Goal: Task Accomplishment & Management: Manage account settings

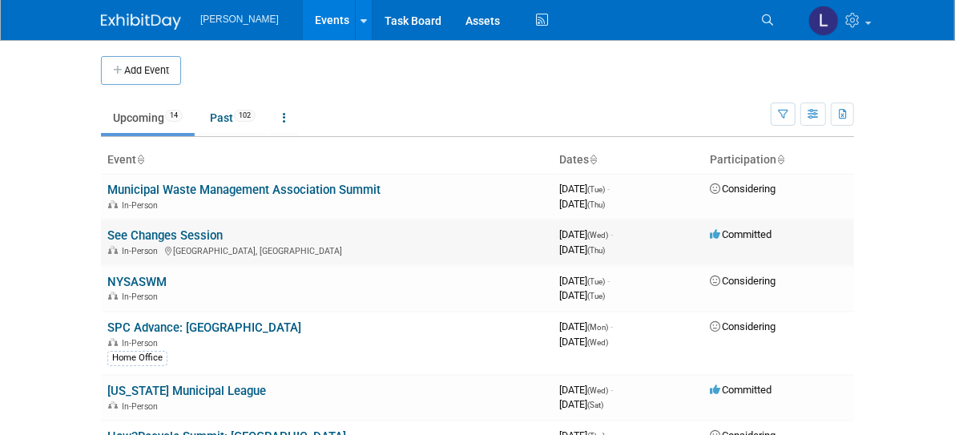
click at [116, 241] on td "See Changes Session In-Person [GEOGRAPHIC_DATA], [GEOGRAPHIC_DATA]" at bounding box center [327, 243] width 452 height 46
click at [120, 237] on link "See Changes Session" at bounding box center [164, 235] width 115 height 14
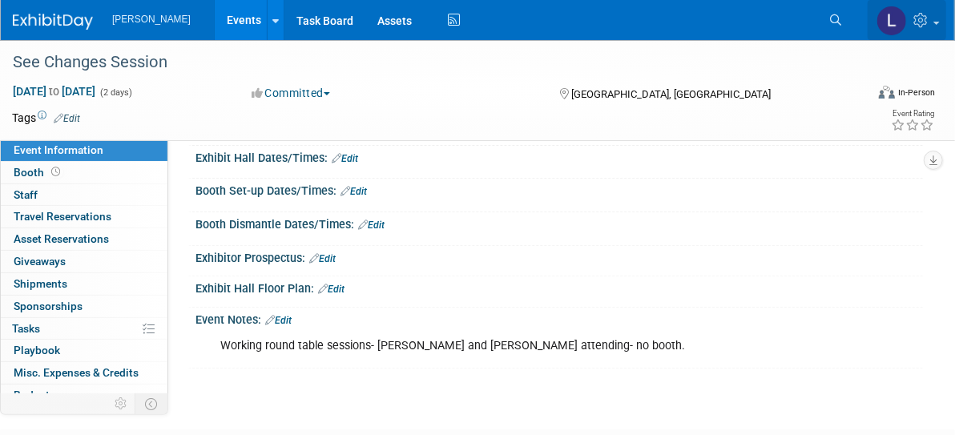
scroll to position [128, 0]
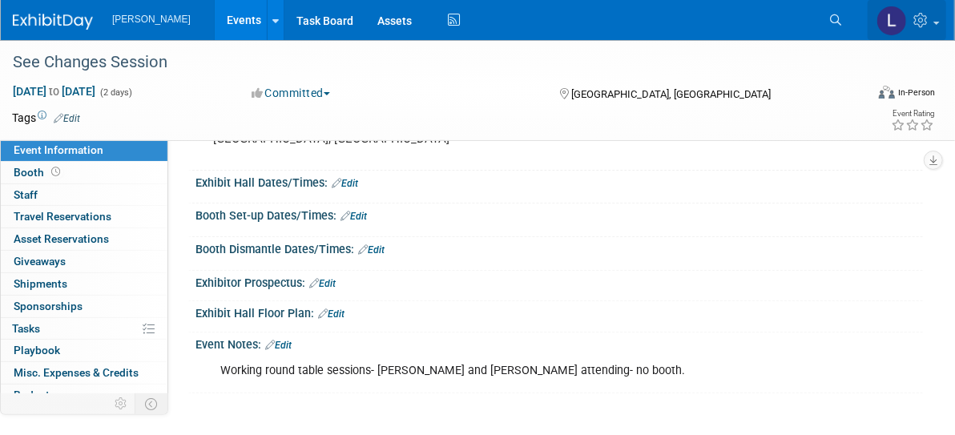
click at [898, 21] on img at bounding box center [892, 21] width 30 height 30
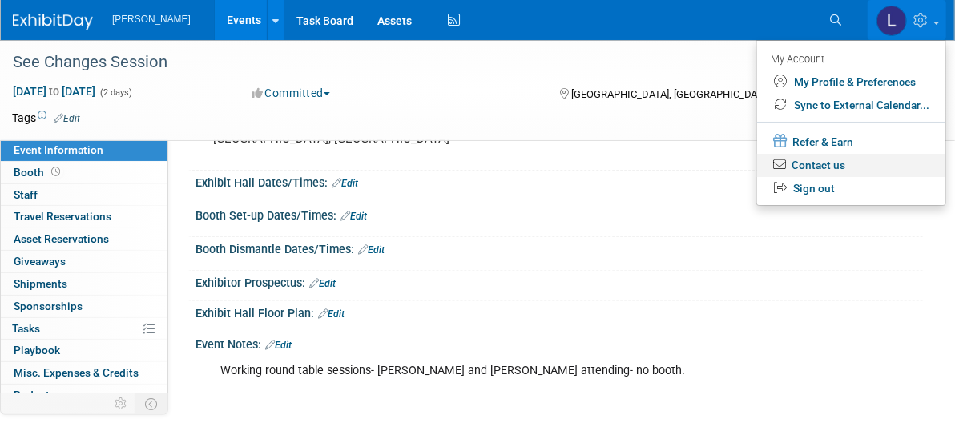
click at [842, 165] on link "Contact us" at bounding box center [851, 165] width 188 height 23
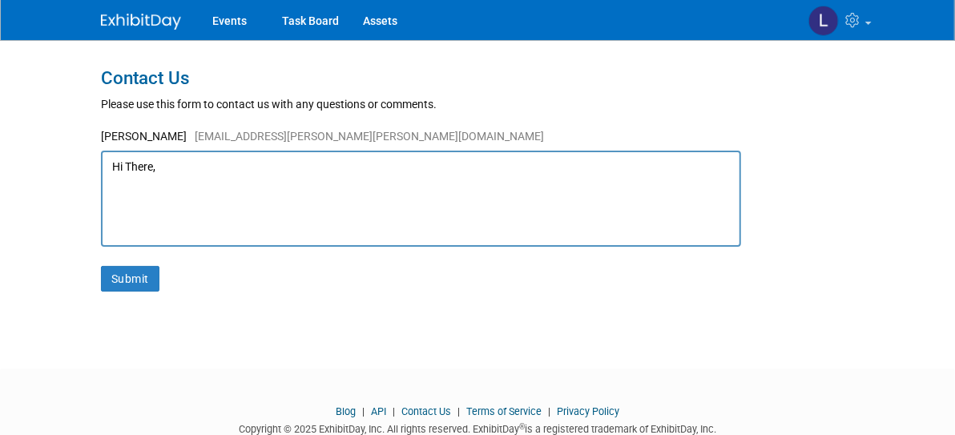
type textarea "Hi There,"
click at [101, 16] on img at bounding box center [141, 22] width 80 height 16
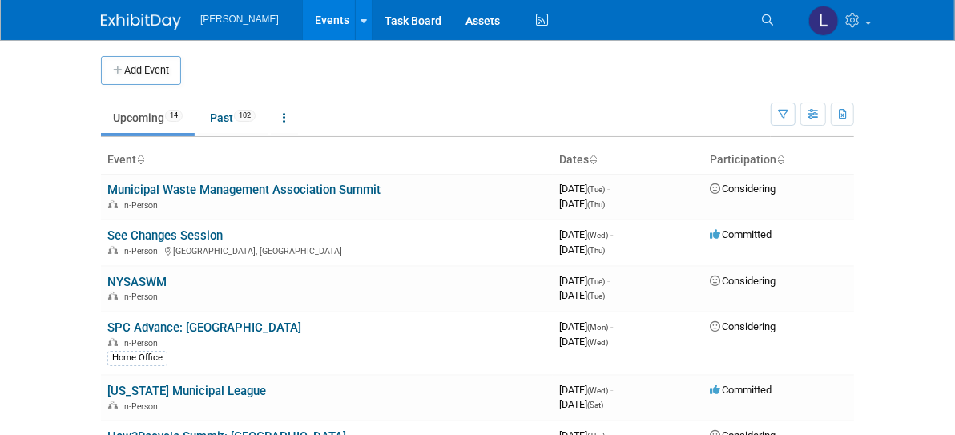
click at [101, 24] on img at bounding box center [141, 22] width 80 height 16
click at [864, 26] on icon at bounding box center [854, 20] width 18 height 14
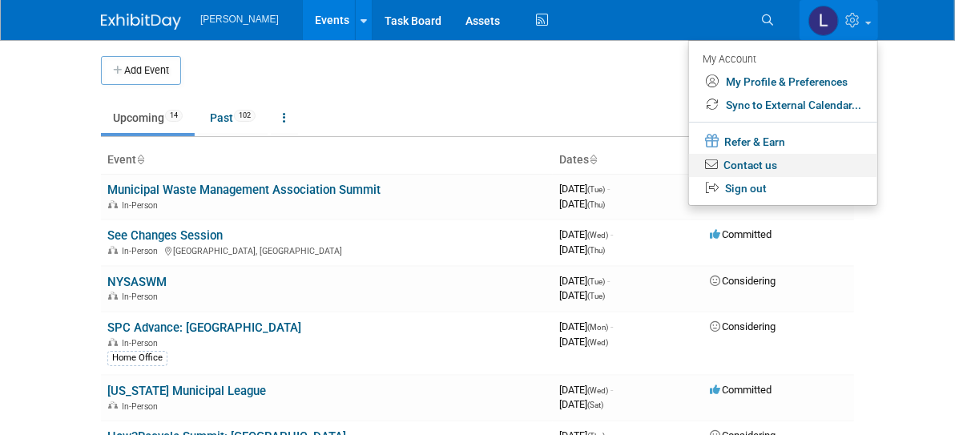
click at [865, 172] on link "Contact us" at bounding box center [783, 165] width 188 height 23
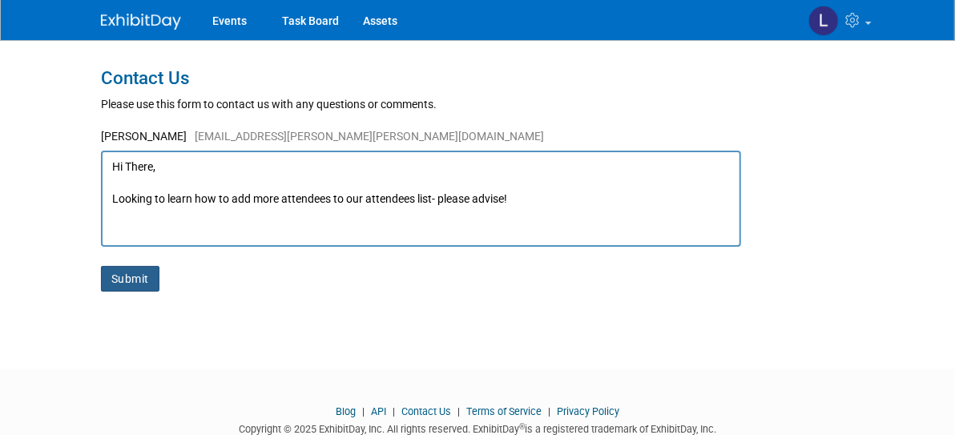
type textarea "Hi There, Looking to learn how to add more attendees to our attendees list- ple…"
click at [101, 276] on button "Submit" at bounding box center [130, 279] width 59 height 26
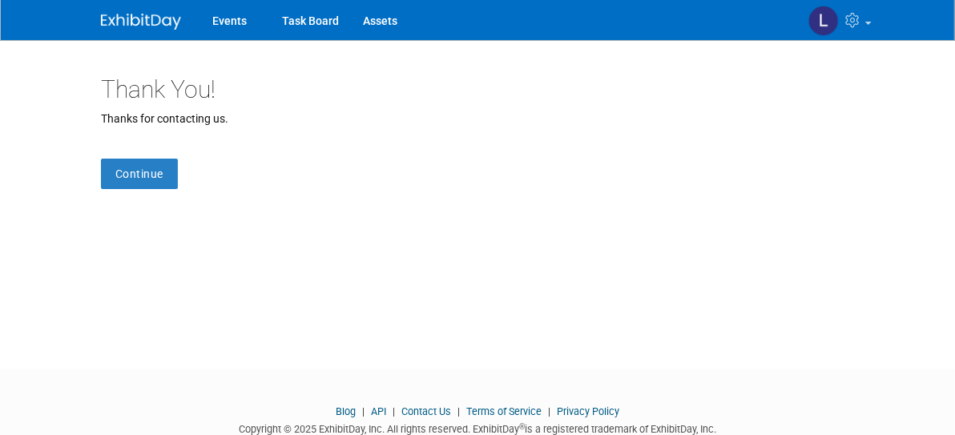
click at [101, 14] on img at bounding box center [141, 22] width 80 height 16
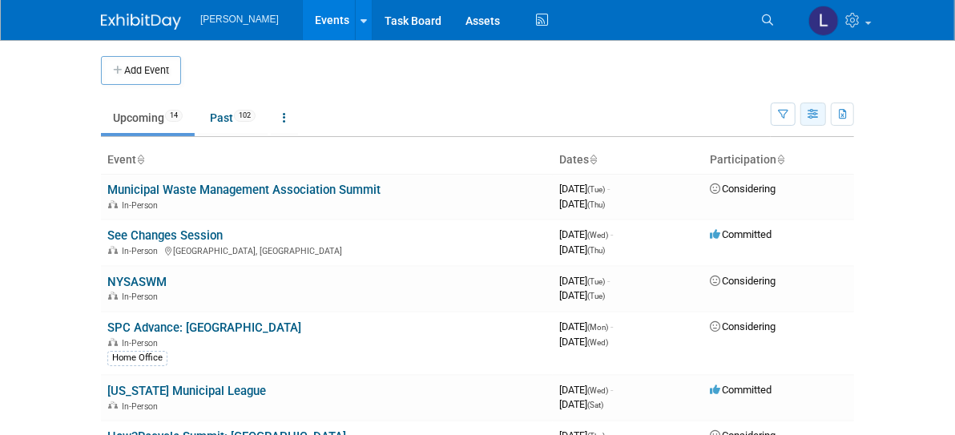
click at [820, 113] on icon "button" at bounding box center [814, 115] width 12 height 10
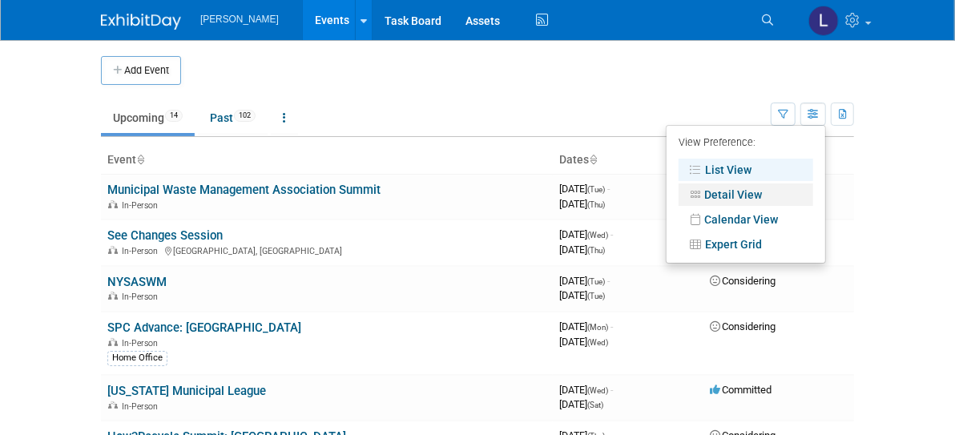
click at [813, 189] on link "Detail View" at bounding box center [746, 195] width 135 height 22
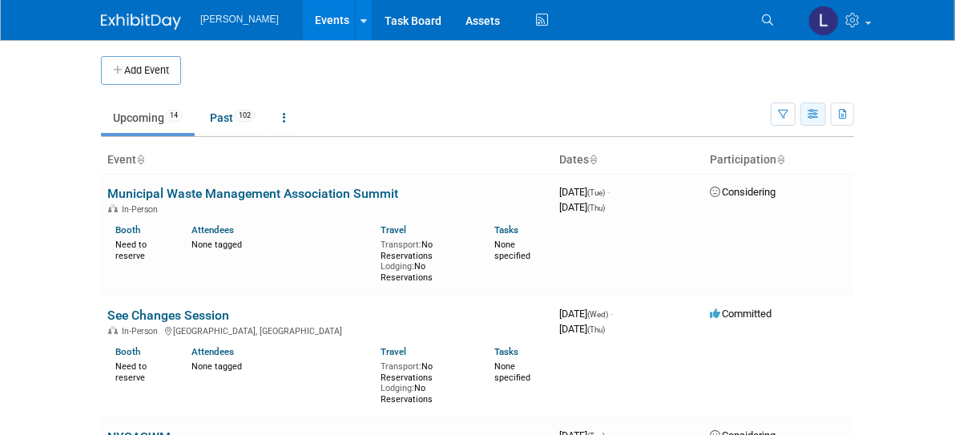
click at [820, 115] on icon "button" at bounding box center [814, 115] width 12 height 10
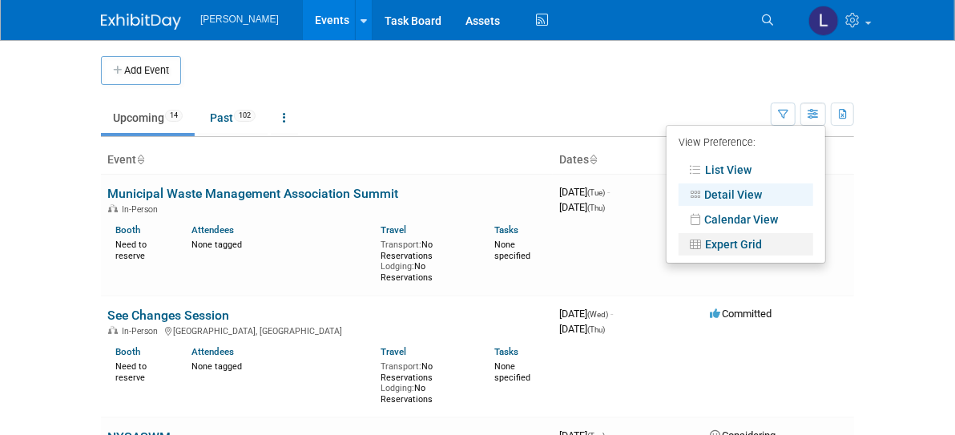
click at [813, 240] on link "Expert Grid" at bounding box center [746, 244] width 135 height 22
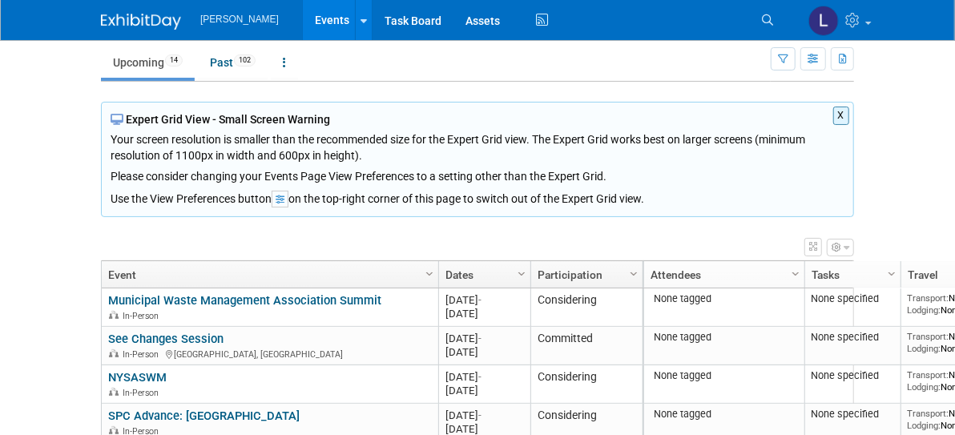
scroll to position [192, 0]
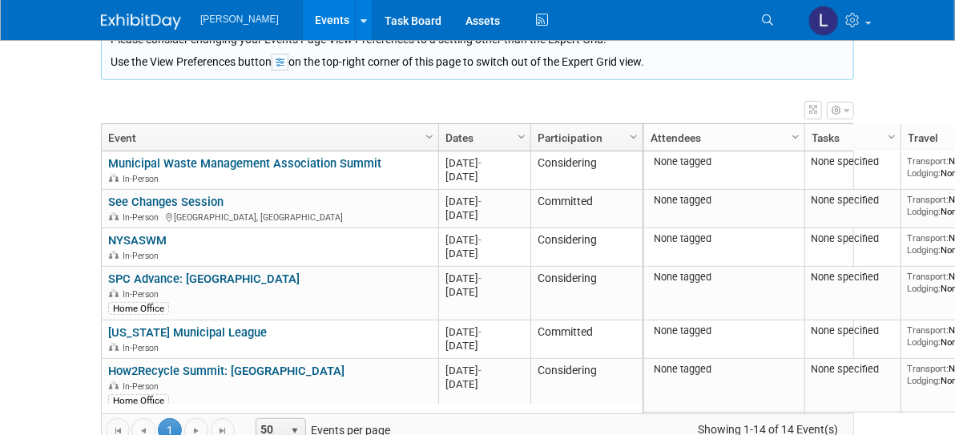
click at [841, 112] on icon "button" at bounding box center [837, 111] width 10 height 10
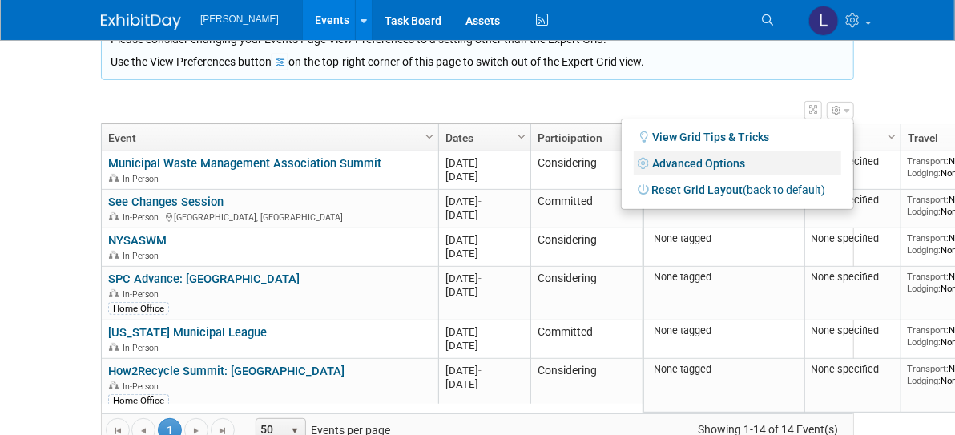
click at [841, 163] on link "Advanced Options" at bounding box center [738, 163] width 208 height 24
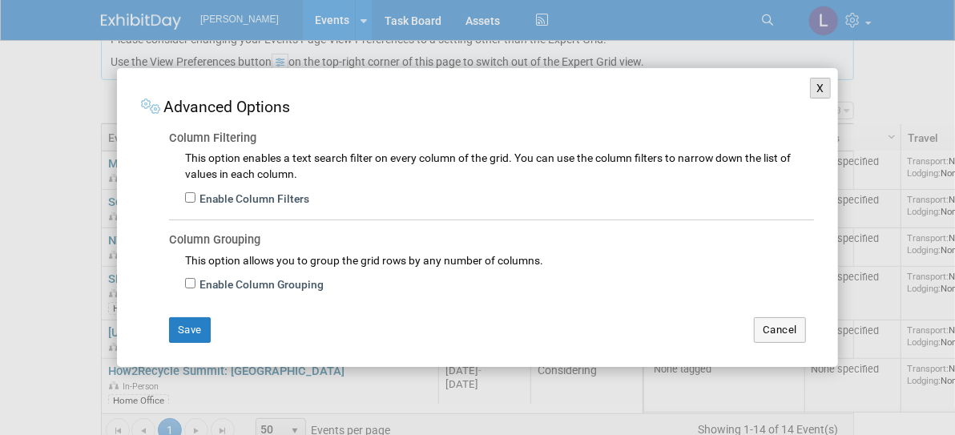
click at [813, 93] on button "X" at bounding box center [820, 88] width 21 height 21
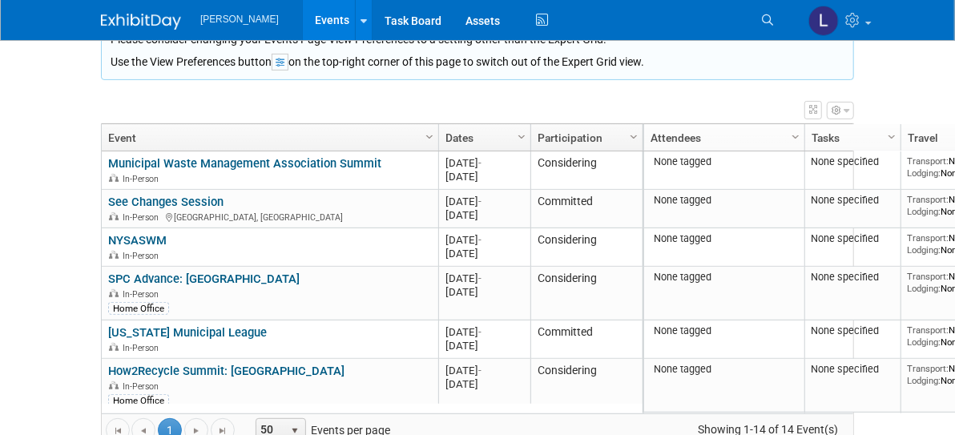
click at [817, 109] on icon "button" at bounding box center [813, 110] width 8 height 10
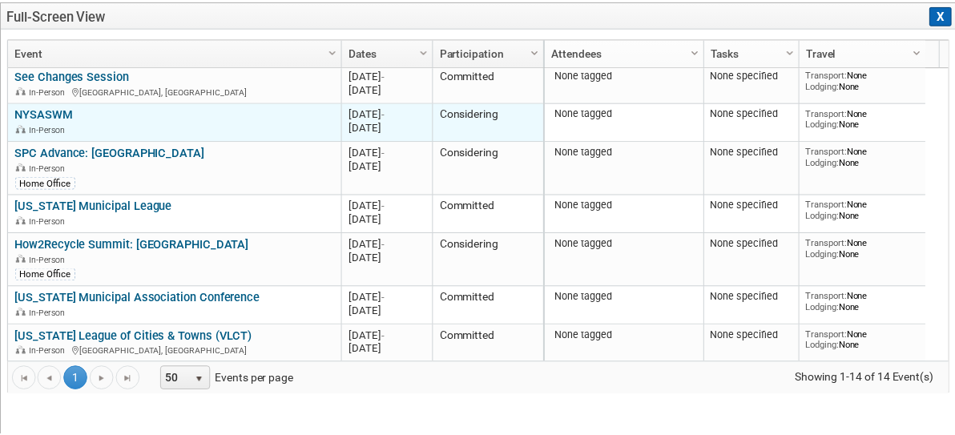
scroll to position [0, 0]
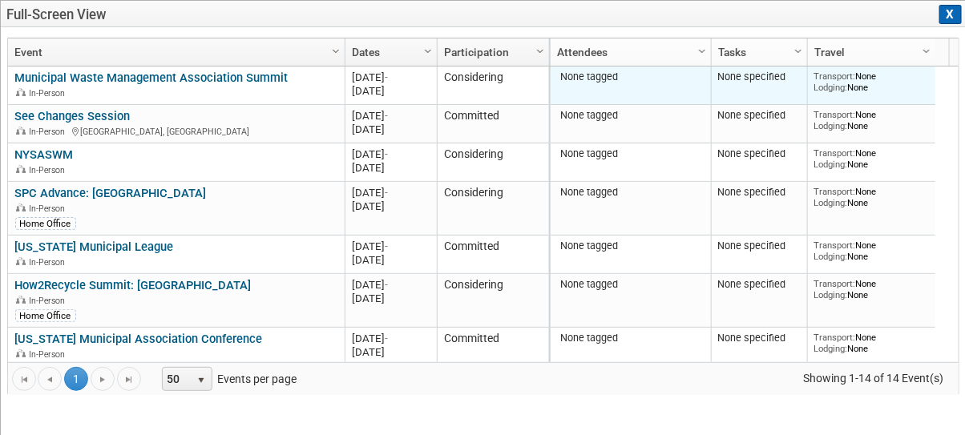
click at [628, 80] on div "None tagged" at bounding box center [631, 77] width 148 height 13
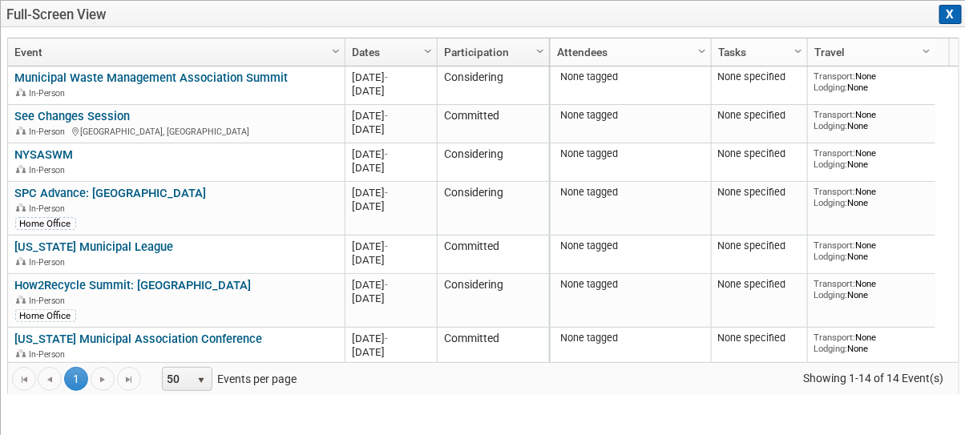
click at [946, 9] on button "X" at bounding box center [950, 14] width 22 height 19
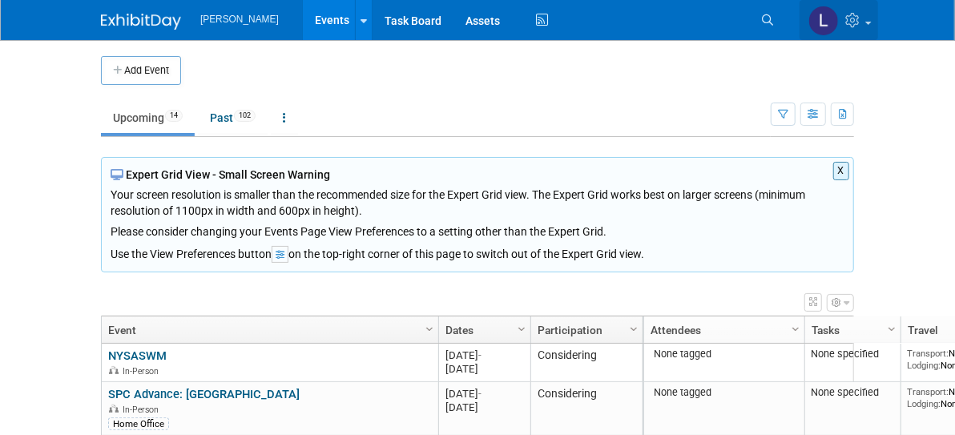
click at [878, 31] on link at bounding box center [839, 20] width 79 height 40
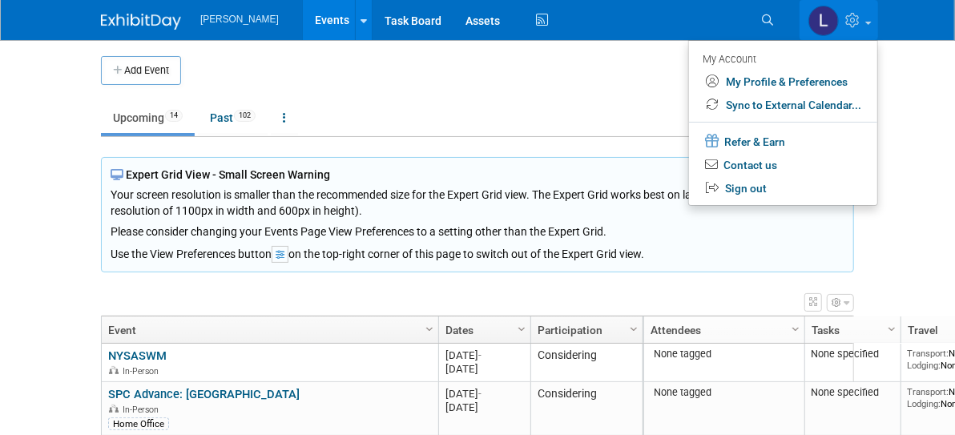
click at [668, 115] on ul "Upcoming 14 Past 102 All Events 116 Past and Upcoming Grouped Annually Events g…" at bounding box center [436, 119] width 670 height 36
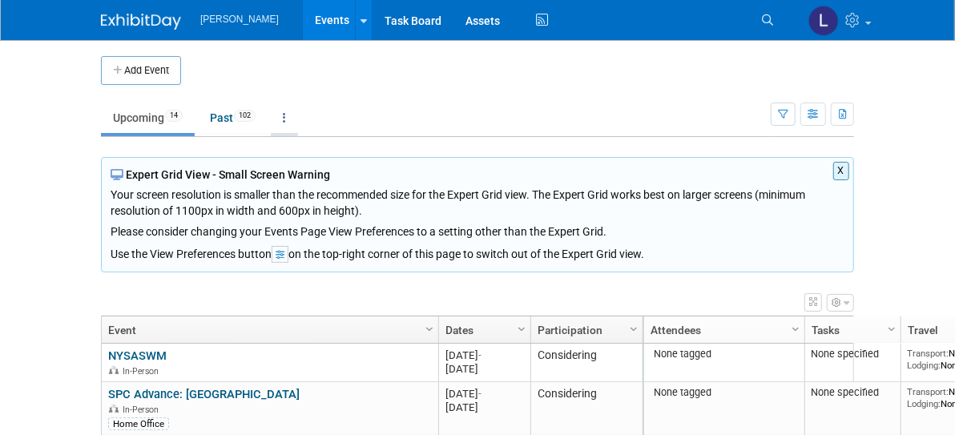
click at [271, 121] on link at bounding box center [284, 118] width 27 height 30
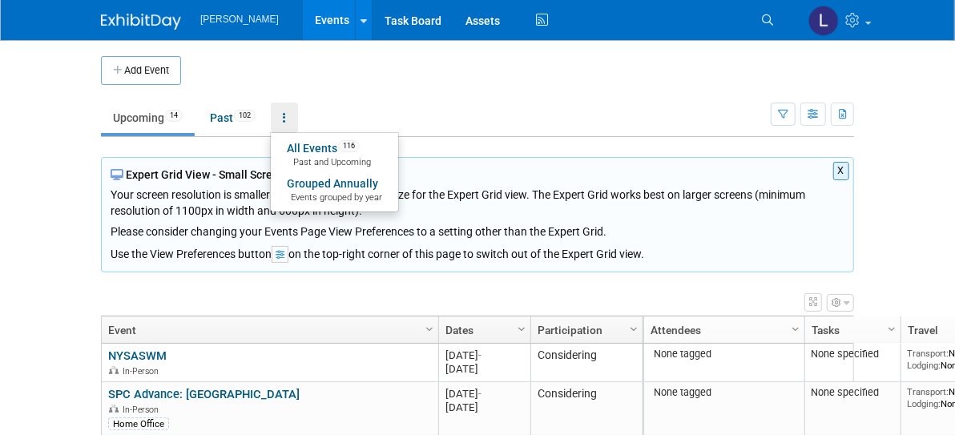
click at [248, 106] on ul "Upcoming 14 Past 102 All Events 116 Past and Upcoming Grouped Annually Events g…" at bounding box center [436, 119] width 670 height 36
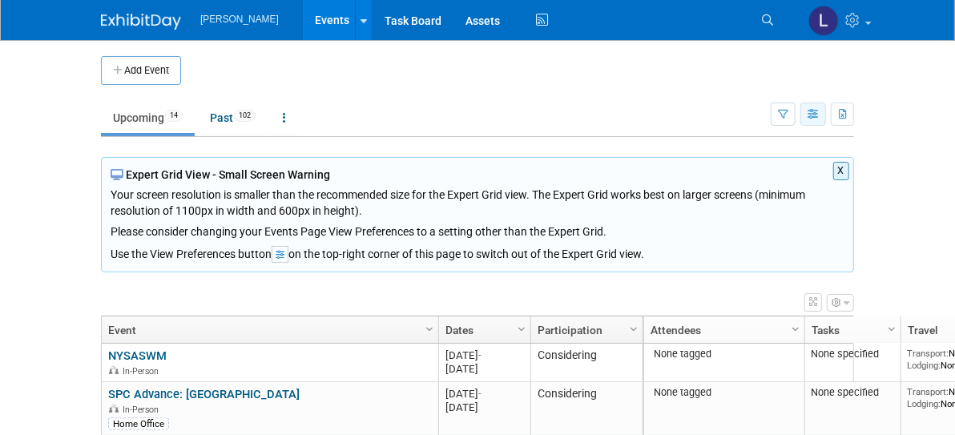
click at [820, 119] on icon "button" at bounding box center [814, 115] width 12 height 10
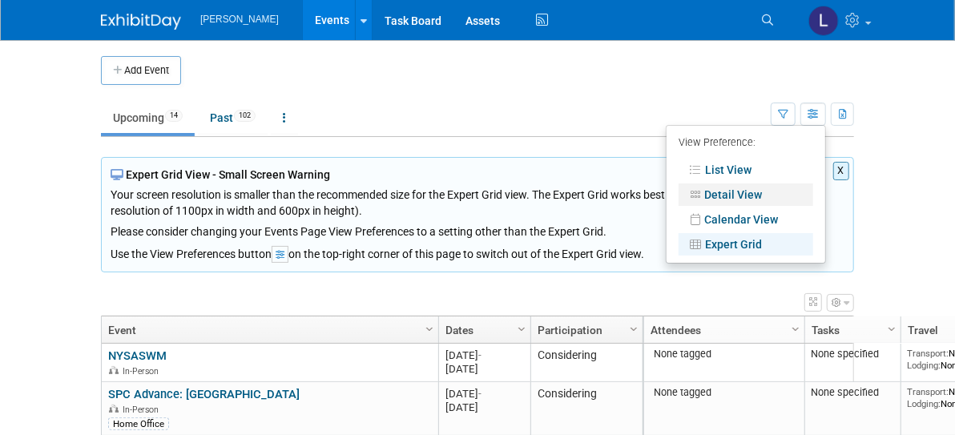
click at [793, 191] on link "Detail View" at bounding box center [746, 195] width 135 height 22
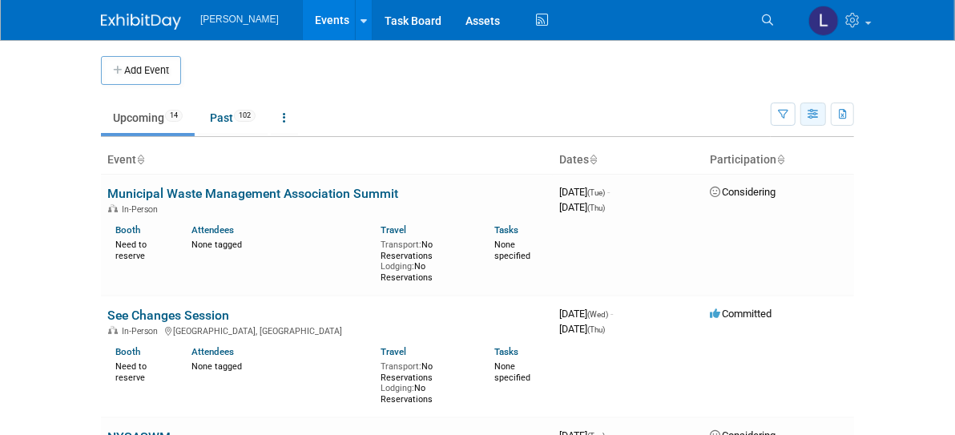
click at [820, 116] on icon "button" at bounding box center [814, 115] width 12 height 10
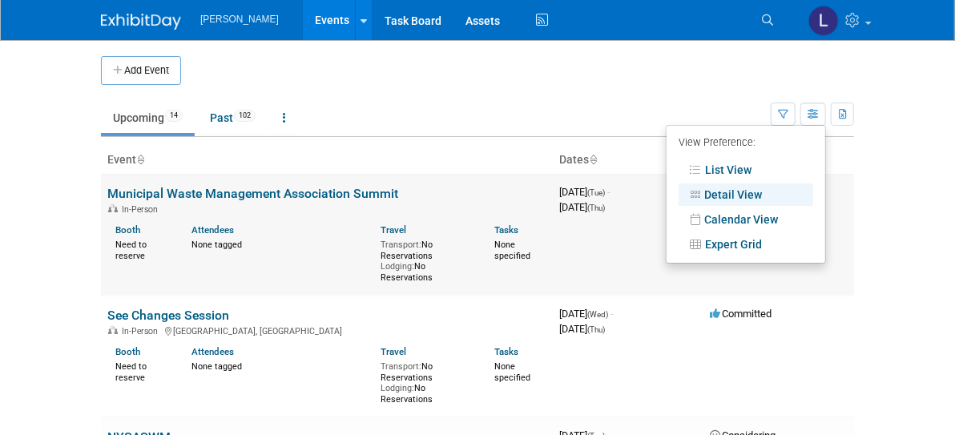
click at [127, 195] on link "Municipal Waste Management Association Summit" at bounding box center [252, 193] width 291 height 15
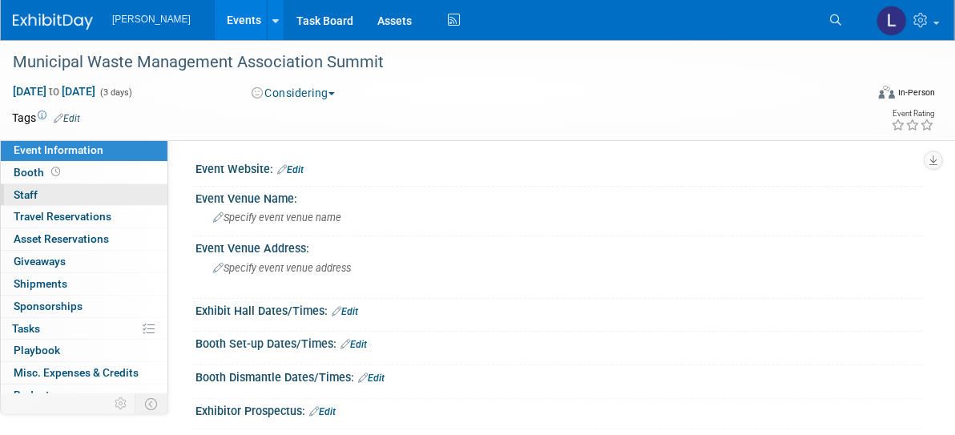
click at [78, 199] on link "0 Staff 0" at bounding box center [84, 195] width 167 height 22
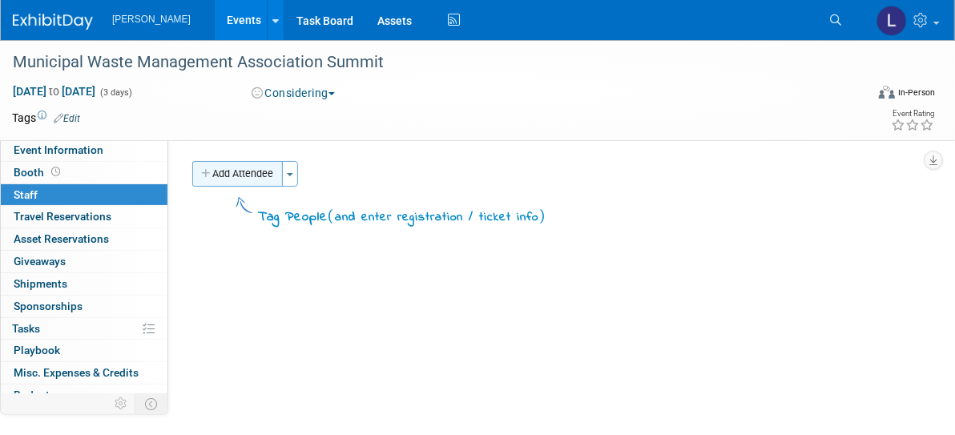
click at [256, 170] on button "Add Attendee" at bounding box center [237, 174] width 91 height 26
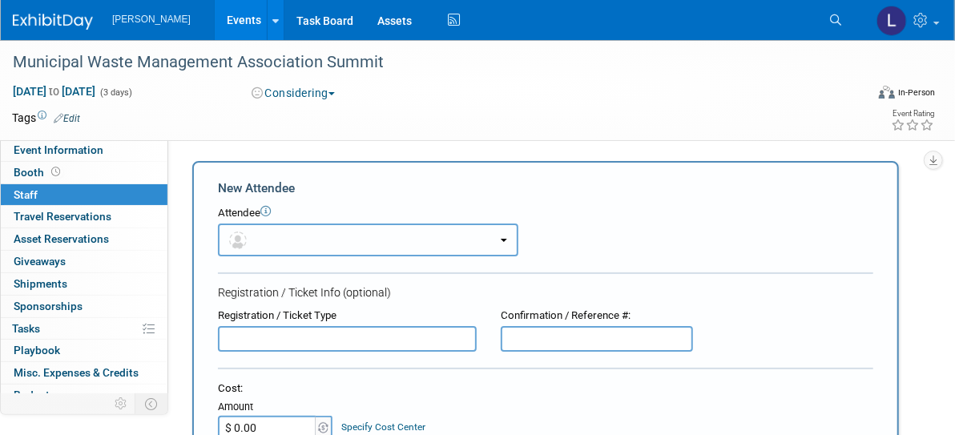
click at [308, 234] on button "button" at bounding box center [368, 240] width 301 height 33
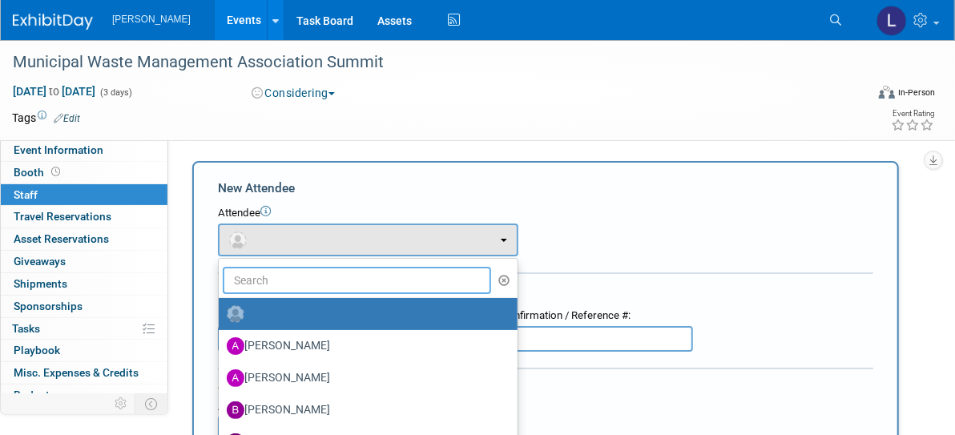
click at [295, 278] on input "text" at bounding box center [357, 280] width 268 height 27
type input "e"
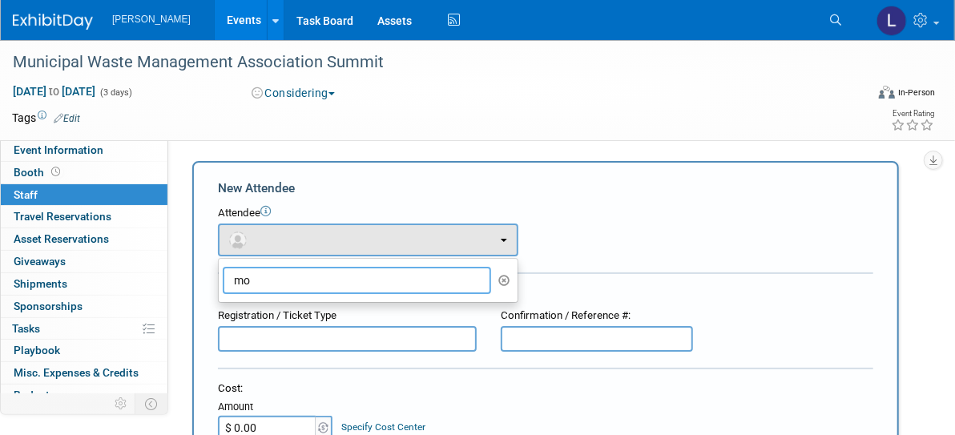
type input "m"
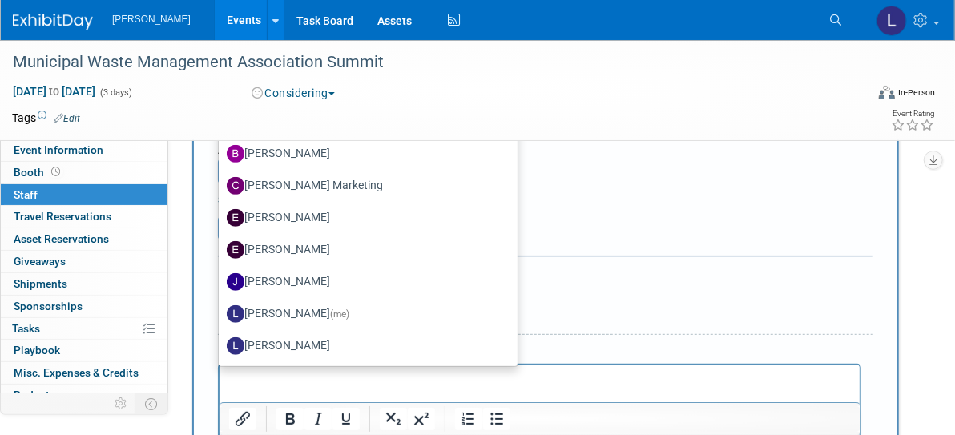
scroll to position [128, 0]
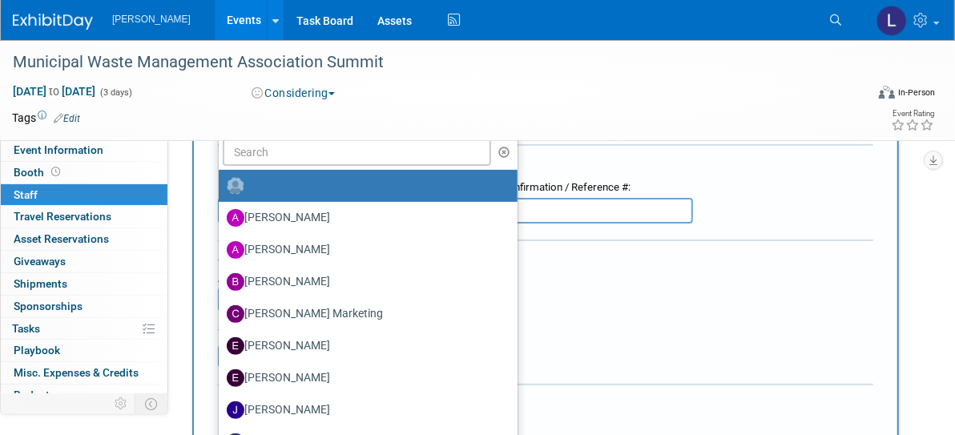
click at [235, 182] on img at bounding box center [236, 186] width 18 height 18
click at [221, 182] on input "radio" at bounding box center [216, 184] width 10 height 10
click at [738, 309] on div "Cost: Amount $ 0.00 Specify Cost Center Cost Center -- Not Specified --" at bounding box center [546, 282] width 656 height 59
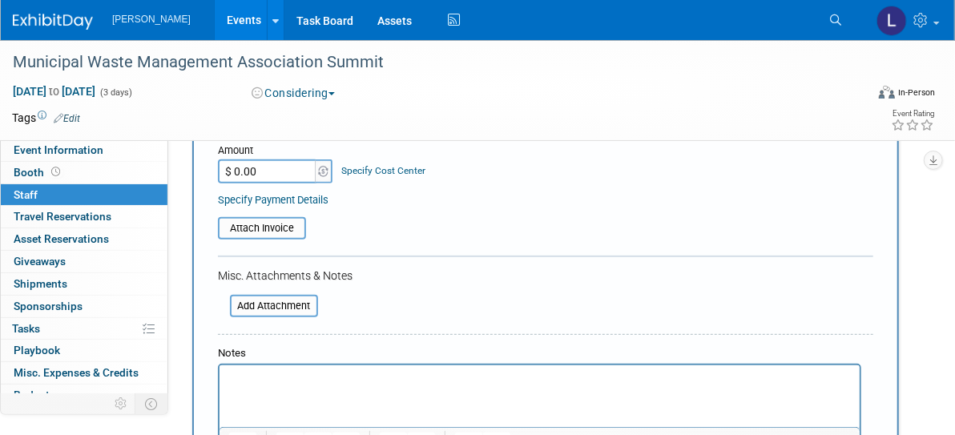
scroll to position [449, 0]
